Goal: Task Accomplishment & Management: Use online tool/utility

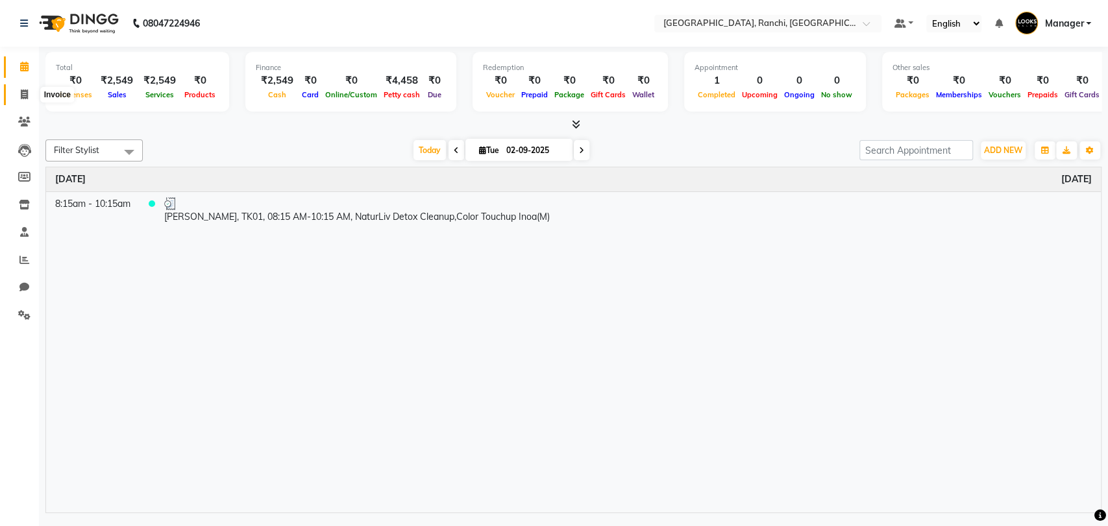
click at [24, 95] on icon at bounding box center [24, 95] width 7 height 10
select select "6463"
select select "service"
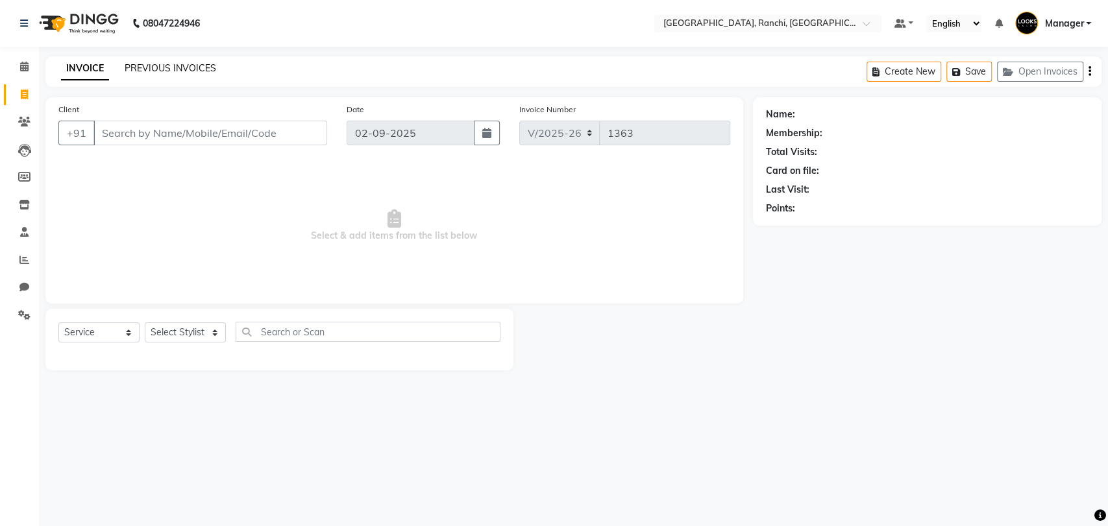
click at [167, 69] on link "PREVIOUS INVOICES" at bounding box center [170, 68] width 91 height 12
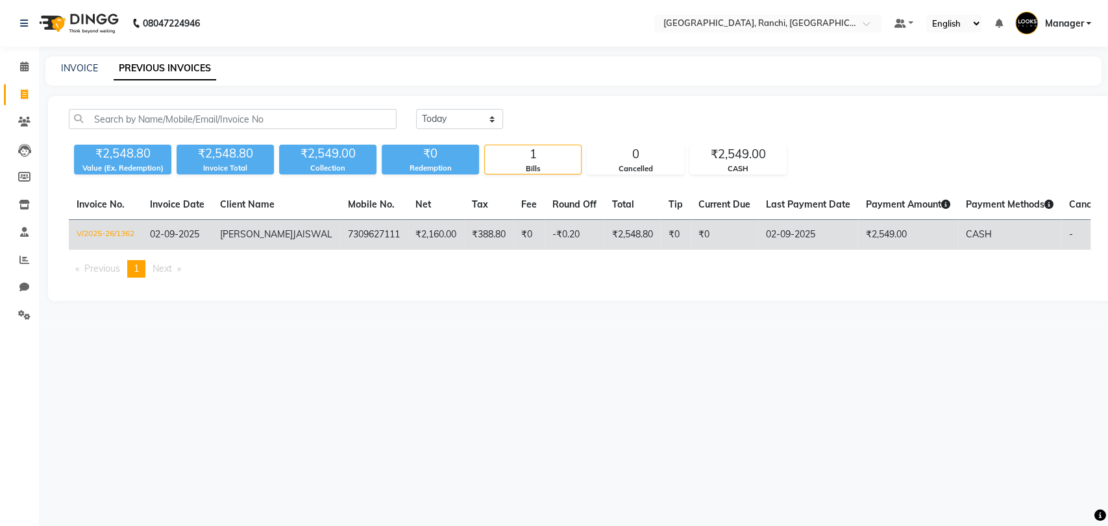
click at [115, 229] on td "V/2025-26/1362" at bounding box center [105, 235] width 73 height 30
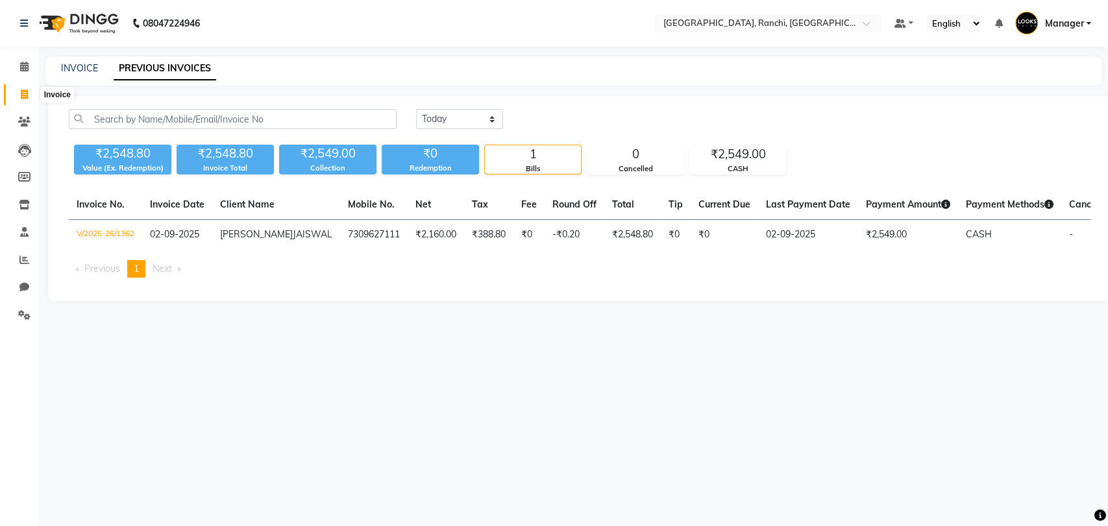
click at [22, 93] on icon at bounding box center [24, 95] width 7 height 10
select select "6463"
select select "service"
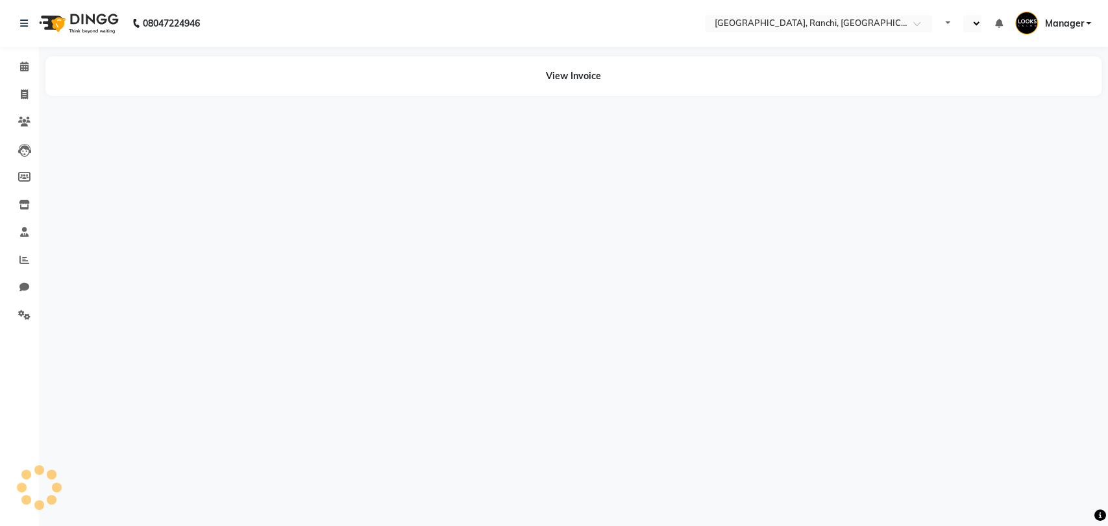
select select "en"
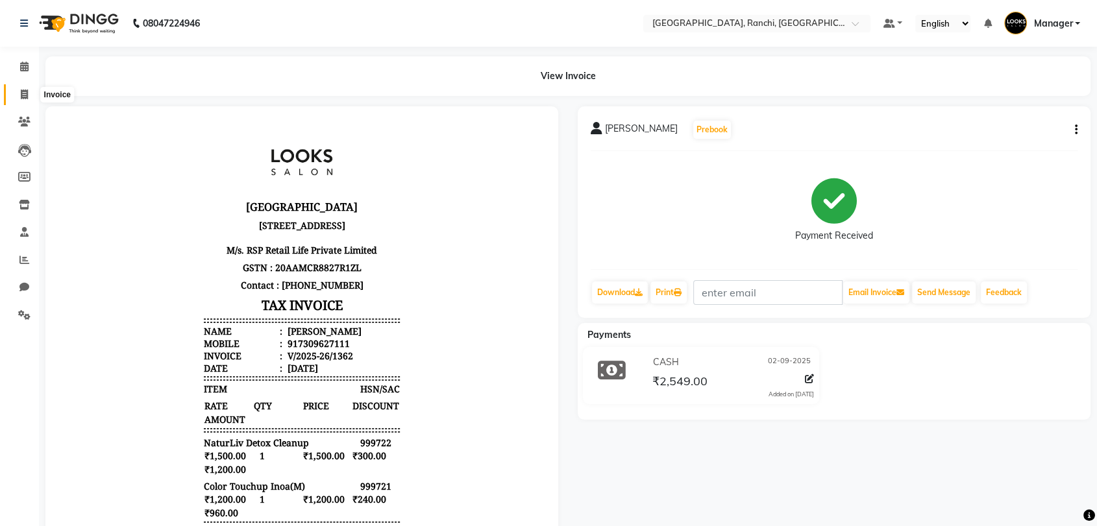
click at [17, 93] on span at bounding box center [24, 95] width 23 height 15
select select "6463"
select select "service"
